Goal: Task Accomplishment & Management: Use online tool/utility

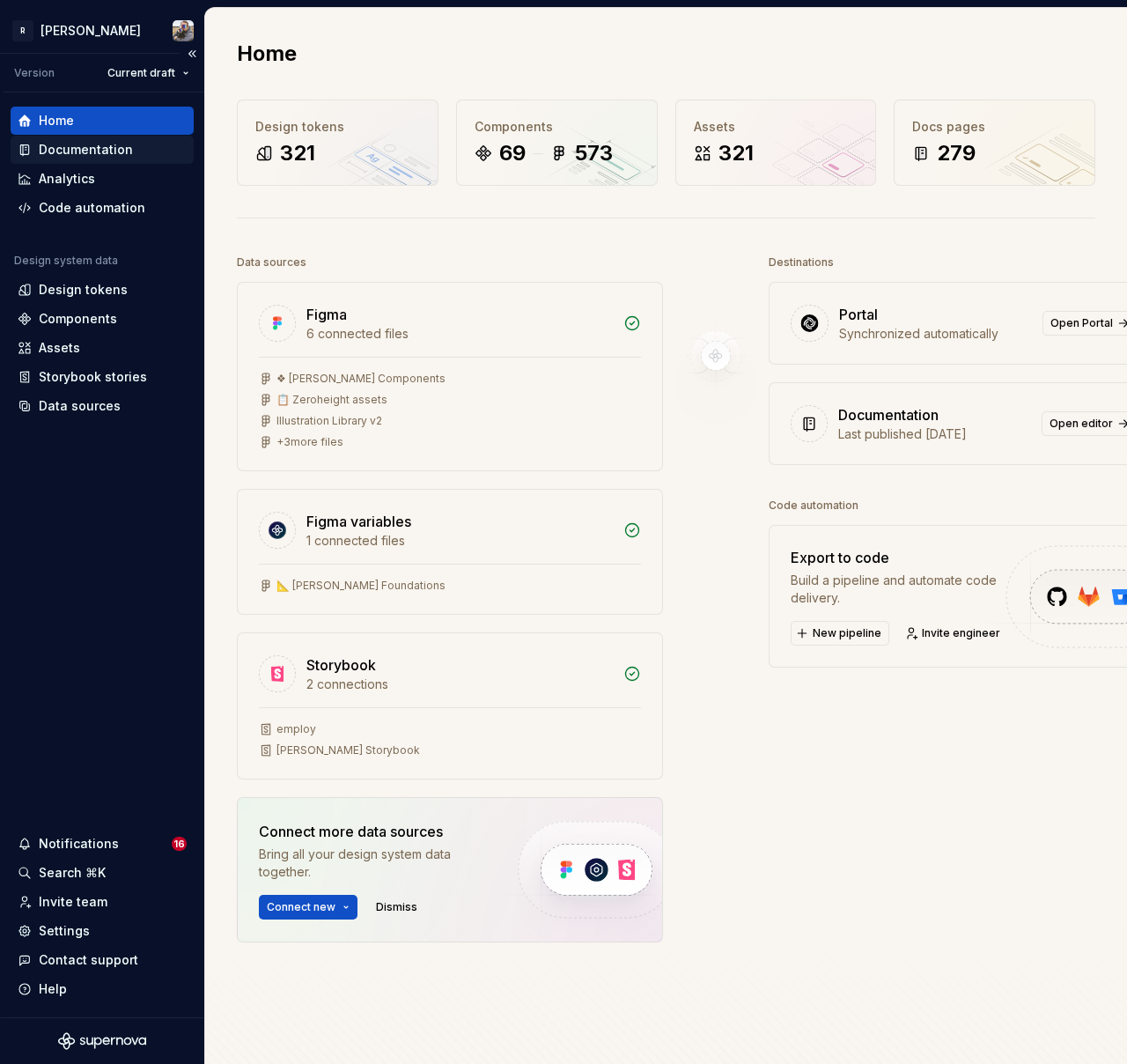
click at [91, 144] on div "Documentation" at bounding box center [85, 149] width 95 height 17
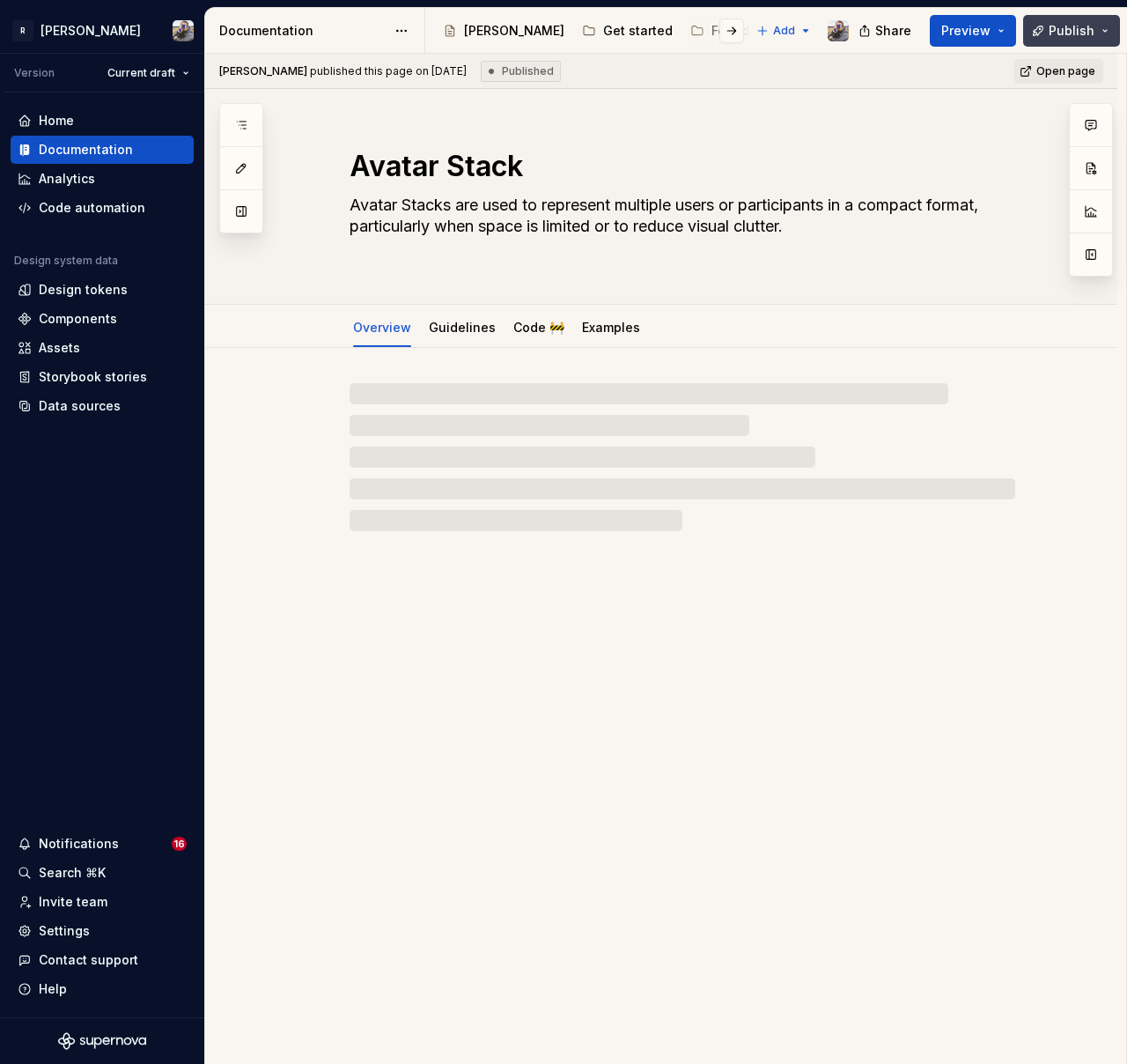
click at [1067, 35] on span "Publish" at bounding box center [1071, 30] width 46 height 17
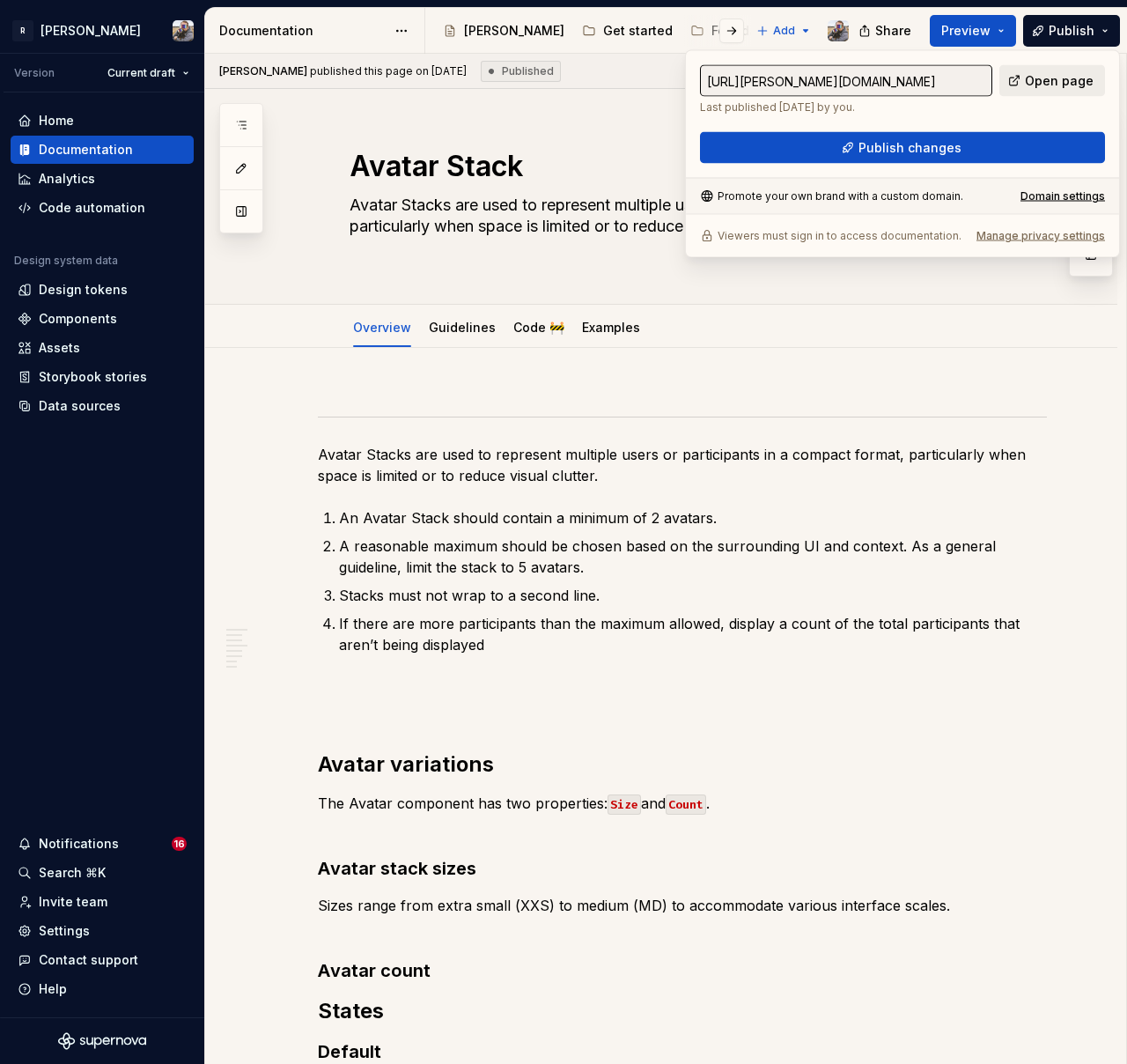
click at [1061, 75] on span "Open page" at bounding box center [1058, 81] width 69 height 17
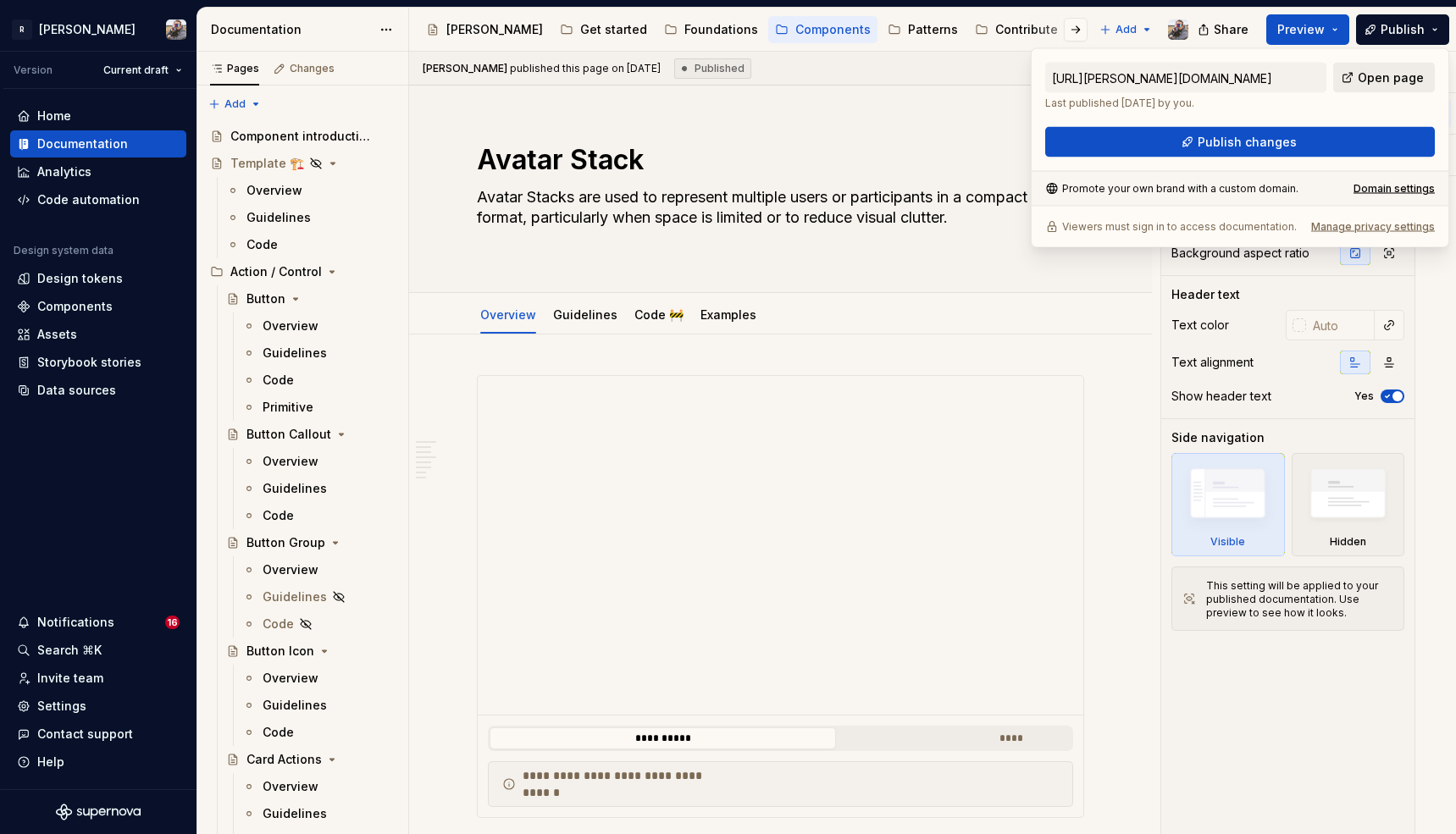
type textarea "*"
